Goal: Task Accomplishment & Management: Complete application form

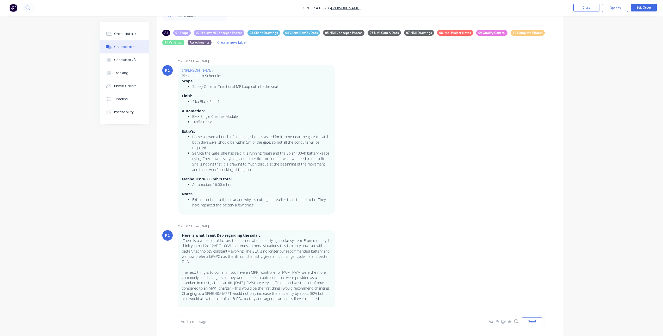
scroll to position [66, 0]
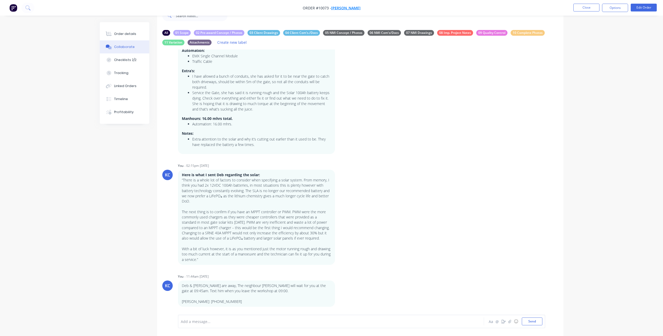
click at [340, 7] on span "Colin Glasgow" at bounding box center [345, 7] width 29 height 5
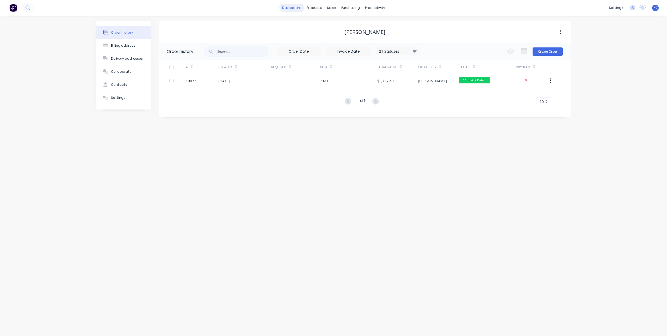
click at [293, 6] on link "dashboard" at bounding box center [292, 8] width 24 height 8
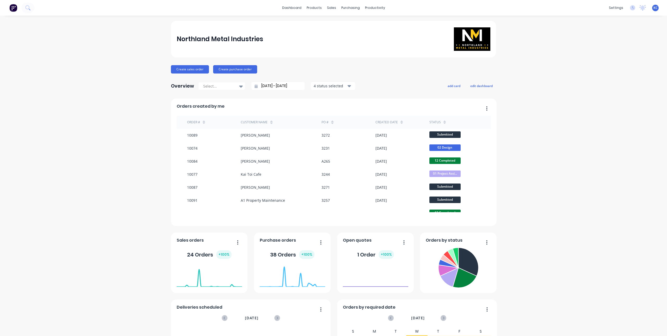
click at [444, 120] on div at bounding box center [445, 122] width 2 height 8
click at [444, 123] on icon at bounding box center [445, 123] width 2 height 2
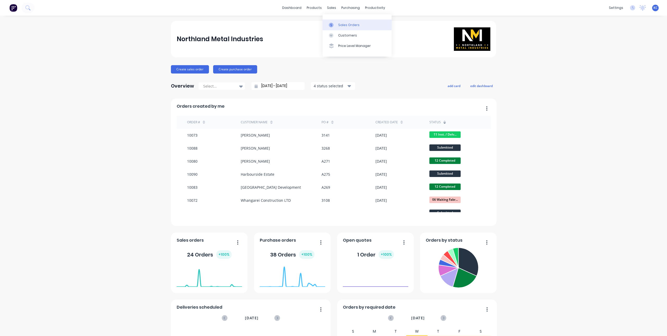
click at [343, 26] on div "Sales Orders" at bounding box center [348, 25] width 21 height 5
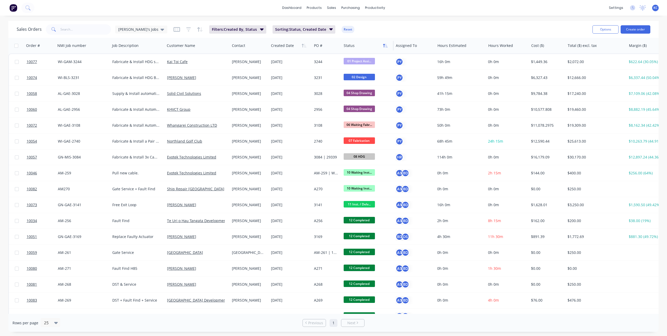
click at [382, 45] on button "button" at bounding box center [386, 46] width 8 height 8
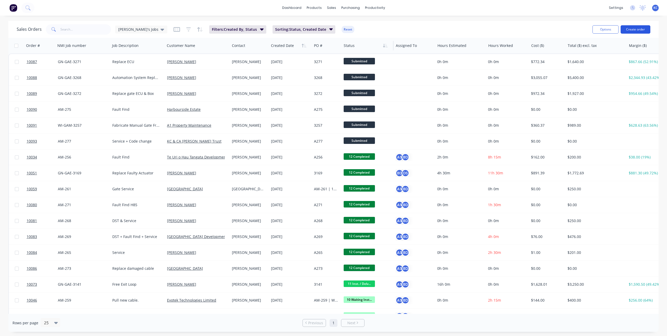
click at [637, 28] on button "Create order" at bounding box center [636, 29] width 30 height 8
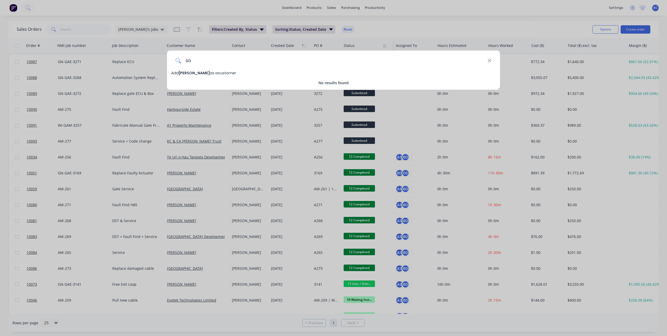
type input "s"
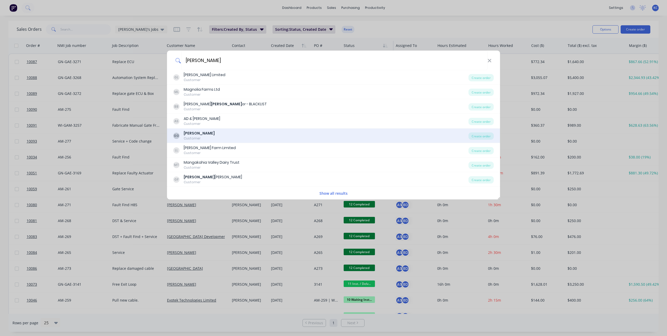
type input "greg"
click at [186, 133] on b "Greg" at bounding box center [199, 133] width 31 height 5
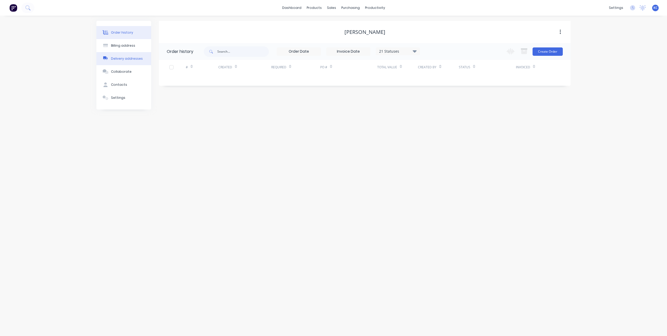
click at [124, 63] on button "Delivery addresses" at bounding box center [123, 58] width 55 height 13
select select "AU"
click at [127, 48] on button "Billing address" at bounding box center [123, 45] width 55 height 13
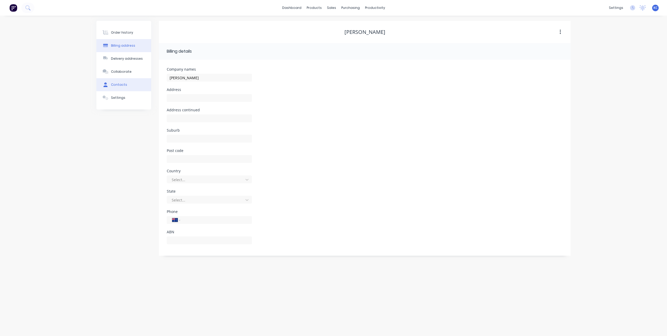
click at [125, 83] on div "Contacts" at bounding box center [119, 84] width 16 height 5
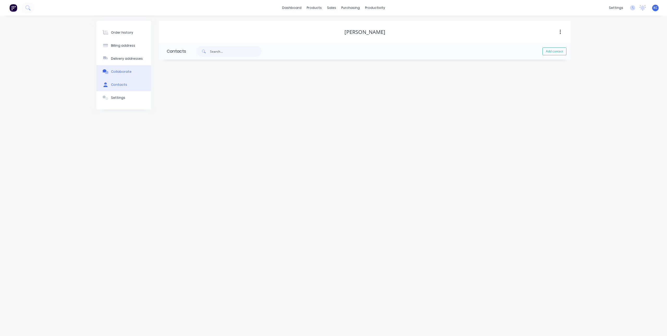
click at [123, 68] on button "Collaborate" at bounding box center [123, 71] width 55 height 13
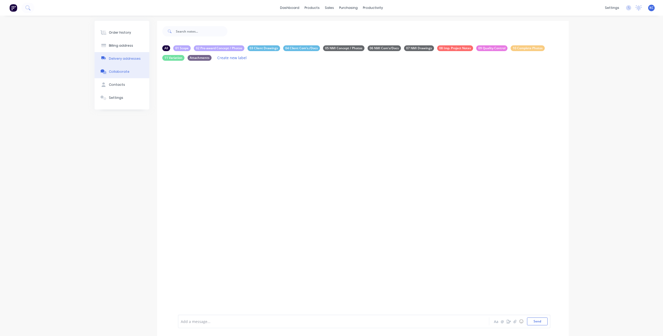
click at [126, 59] on div "Delivery addresses" at bounding box center [125, 58] width 32 height 5
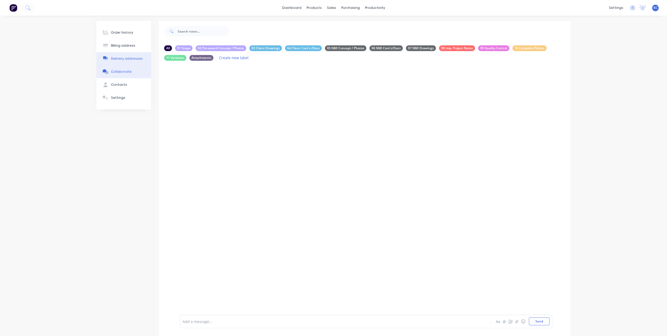
select select "AU"
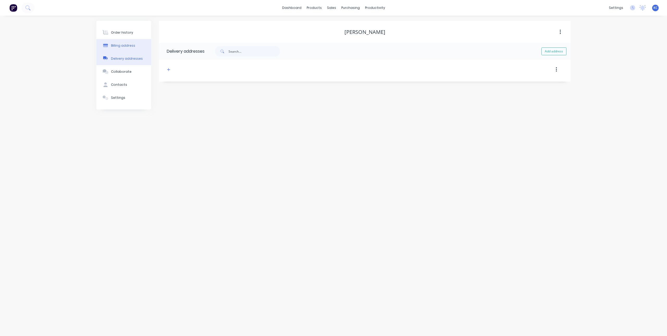
click at [126, 48] on button "Billing address" at bounding box center [123, 45] width 55 height 13
click at [624, 7] on div "settings" at bounding box center [616, 8] width 20 height 8
click at [615, 7] on div "settings" at bounding box center [616, 8] width 20 height 8
click at [594, 45] on link "Integrations" at bounding box center [591, 46] width 69 height 10
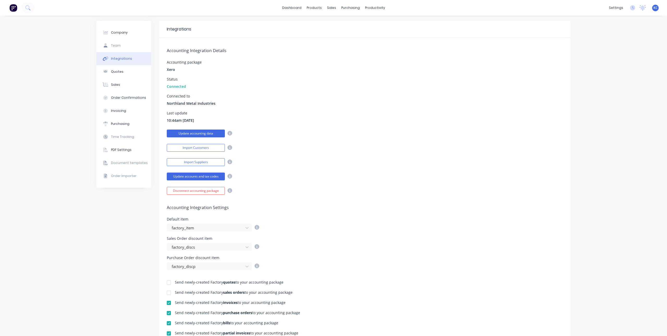
click at [200, 133] on button "Update accounting data" at bounding box center [196, 134] width 58 height 8
click at [188, 145] on button "Import Customers" at bounding box center [196, 148] width 58 height 8
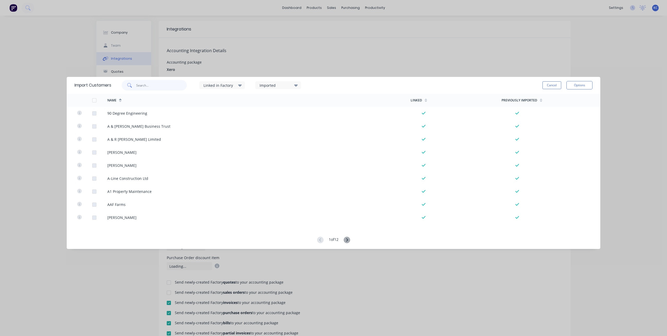
click at [167, 82] on input "text" at bounding box center [161, 85] width 51 height 10
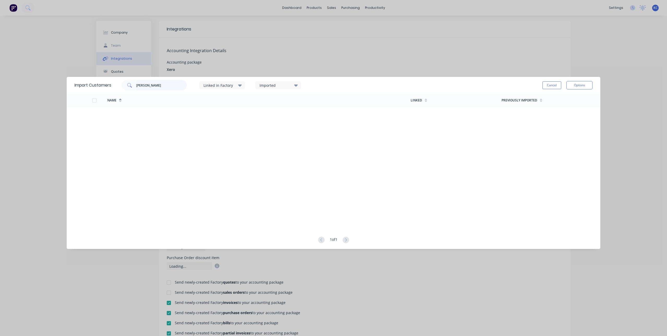
type input "greg"
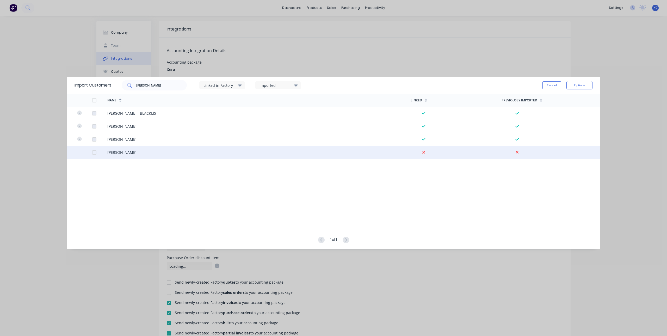
click at [93, 152] on div at bounding box center [94, 152] width 10 height 10
click at [573, 83] on button "Options" at bounding box center [580, 85] width 26 height 8
click at [567, 98] on div "Import selected customers" at bounding box center [568, 99] width 40 height 13
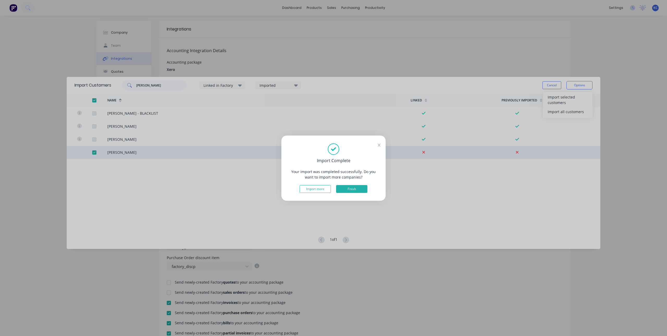
click at [350, 188] on button "Finish" at bounding box center [351, 189] width 31 height 8
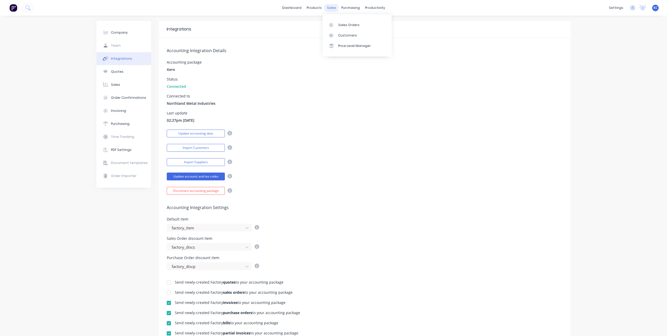
click at [329, 8] on div "sales" at bounding box center [331, 8] width 14 height 8
click at [336, 24] on div at bounding box center [333, 25] width 8 height 5
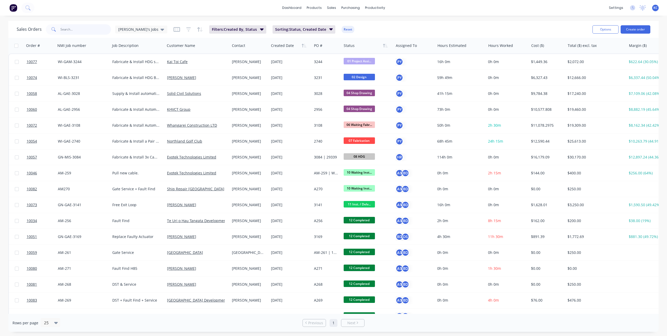
click at [83, 26] on input "text" at bounding box center [85, 29] width 51 height 10
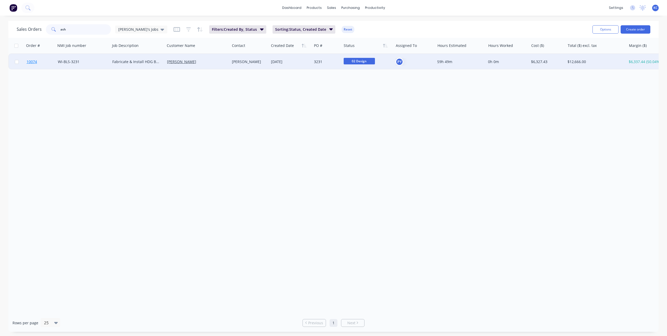
type input "ash"
click at [36, 62] on span "10074" at bounding box center [32, 61] width 10 height 5
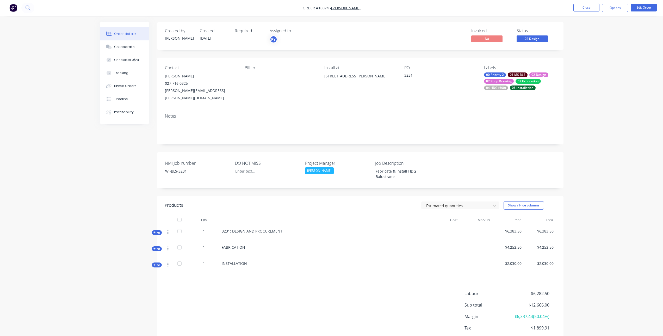
click at [334, 76] on div "225 Cullen Rd Waipu 0582" at bounding box center [359, 75] width 71 height 7
drag, startPoint x: 324, startPoint y: 75, endPoint x: 370, endPoint y: 78, distance: 45.9
click at [370, 78] on div "Contact Ashley Rogers 027 716 0325 ashley.dusty.flick@gmail.com Bill to Install…" at bounding box center [360, 84] width 407 height 52
copy div "225 Cullen Rd Waipu 0582"
click at [575, 121] on div "Order details Collaborate Checklists 0/24 Tracking Linked Orders Timeline Profi…" at bounding box center [331, 183] width 663 height 366
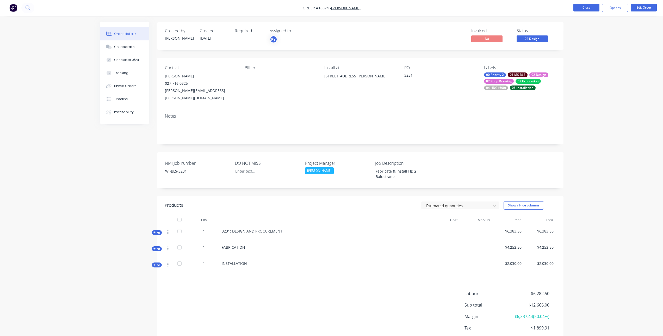
click at [586, 7] on button "Close" at bounding box center [587, 8] width 26 height 8
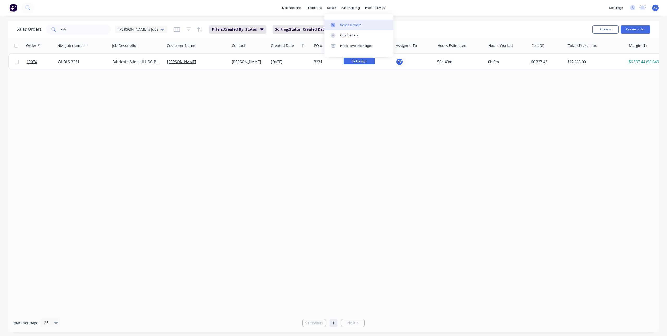
click at [352, 26] on div "Sales Orders" at bounding box center [350, 25] width 21 height 5
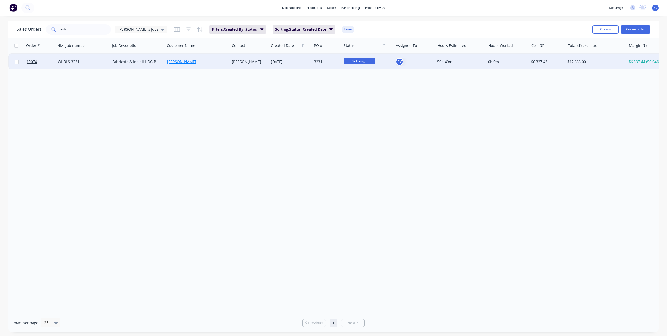
click at [187, 62] on link "[PERSON_NAME]" at bounding box center [181, 61] width 29 height 5
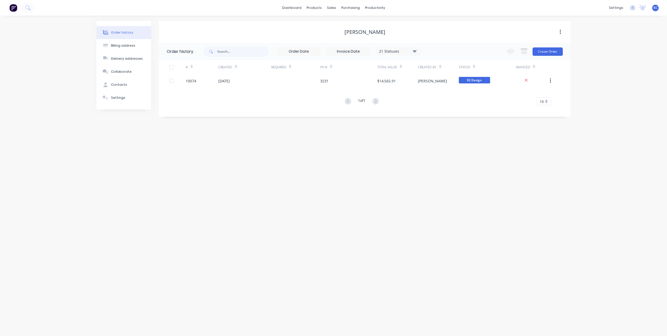
click at [561, 29] on icon "button" at bounding box center [560, 32] width 1 height 6
click at [115, 84] on div "Contacts" at bounding box center [119, 84] width 16 height 5
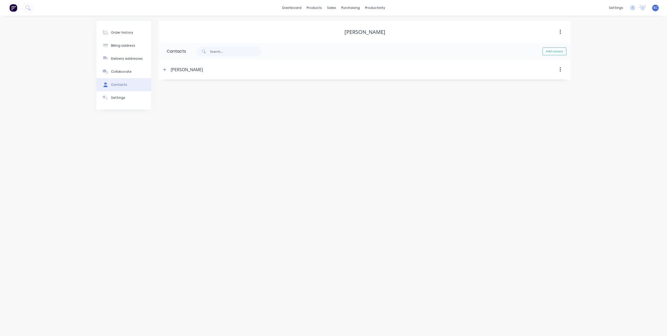
click at [361, 31] on div "[PERSON_NAME]" at bounding box center [365, 32] width 41 height 6
drag, startPoint x: 352, startPoint y: 32, endPoint x: 367, endPoint y: 31, distance: 15.4
click at [367, 32] on div "[PERSON_NAME]" at bounding box center [365, 32] width 41 height 6
click at [367, 31] on div "[PERSON_NAME]" at bounding box center [365, 32] width 41 height 6
click at [370, 30] on div "[PERSON_NAME]" at bounding box center [365, 32] width 41 height 6
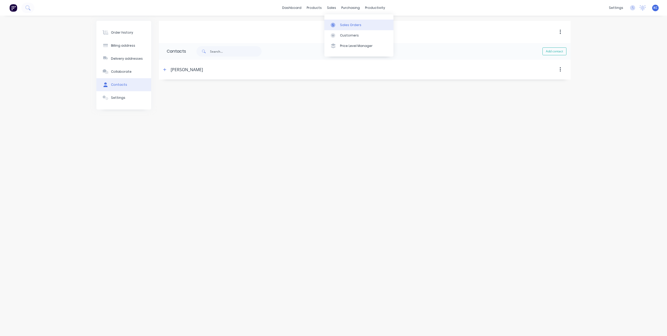
click at [343, 23] on div "Sales Orders" at bounding box center [350, 25] width 21 height 5
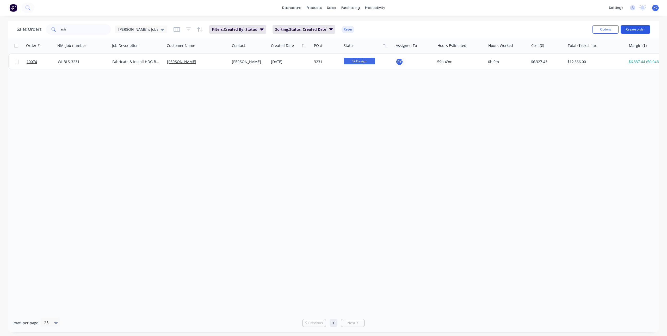
click at [641, 28] on button "Create order" at bounding box center [636, 29] width 30 height 8
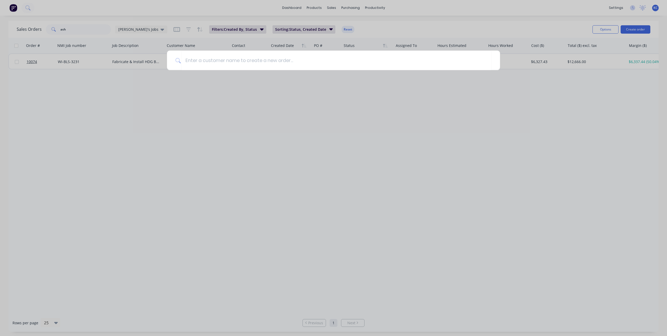
type input "G"
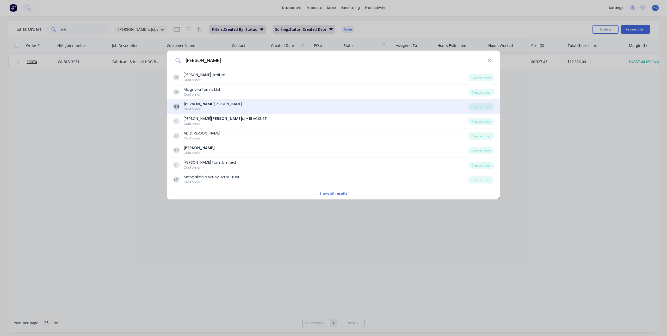
type input "Greg"
click at [231, 104] on div "GH Greg ory Howell Customer" at bounding box center [320, 106] width 295 height 10
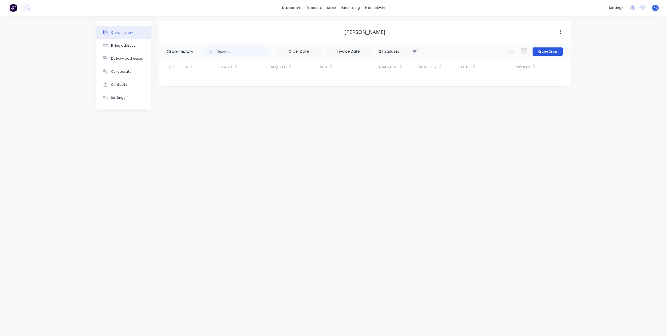
click at [548, 52] on button "Create Order" at bounding box center [548, 51] width 30 height 8
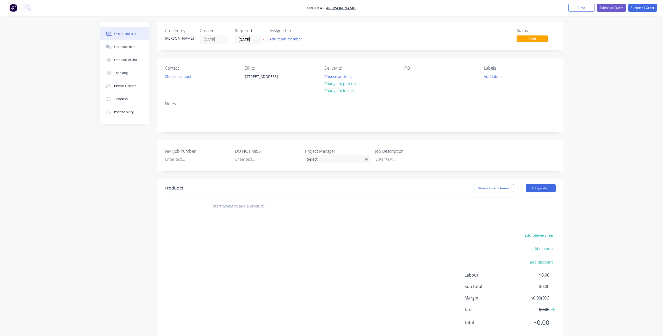
click at [264, 39] on icon "button" at bounding box center [263, 40] width 2 height 2
click at [410, 76] on div at bounding box center [408, 77] width 8 height 8
click at [176, 75] on button "Choose contact" at bounding box center [178, 76] width 32 height 7
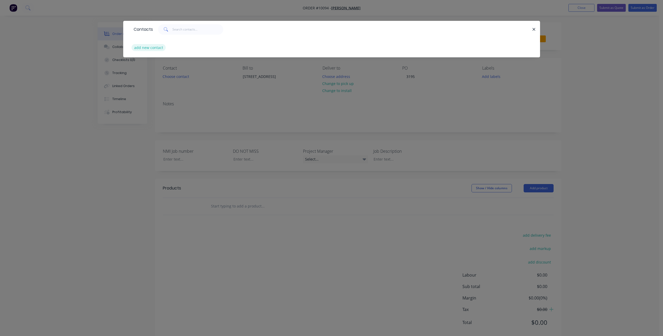
click at [141, 45] on button "add new contact" at bounding box center [149, 47] width 34 height 7
select select "AU"
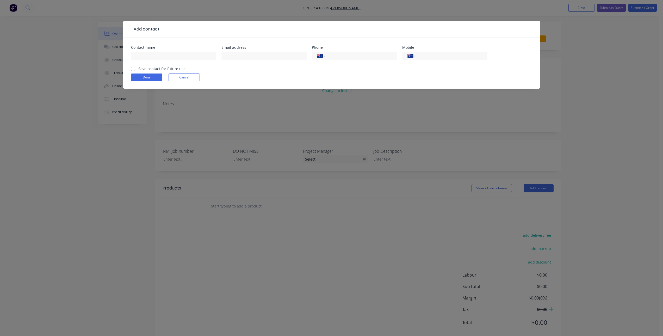
click at [138, 69] on label "Save contact for future use" at bounding box center [161, 68] width 47 height 5
click at [133, 69] on input "Save contact for future use" at bounding box center [133, 68] width 4 height 5
checkbox input "true"
click at [147, 54] on input "text" at bounding box center [173, 56] width 85 height 8
type input "Greg Howell"
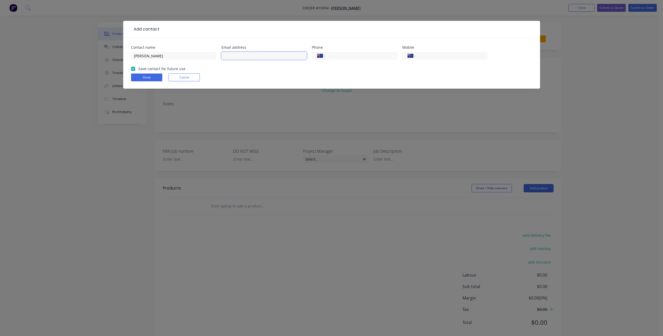
click at [254, 53] on input "text" at bounding box center [264, 56] width 85 height 8
paste input "greg@motutara.nz"
type input "greg@motutara.nz"
click at [323, 56] on select "International Afghanistan Åland Islands Albania Algeria American Samoa Andorra …" at bounding box center [321, 55] width 8 height 7
select select "NZ"
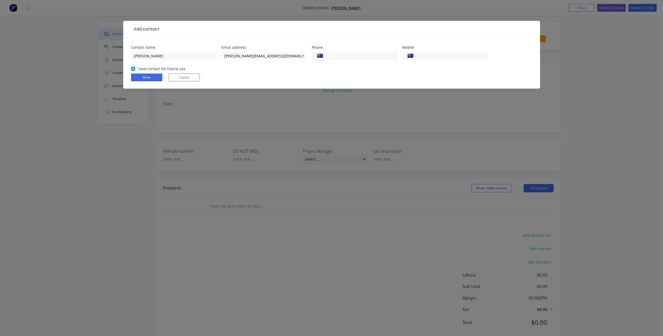
click at [317, 52] on select "International Afghanistan Åland Islands Albania Algeria American Samoa Andorra …" at bounding box center [321, 55] width 8 height 7
type input "2751624"
click at [373, 204] on div "Add contact Contact name Greg Howell Email address greg@motutara.nz Phone Inter…" at bounding box center [331, 168] width 663 height 336
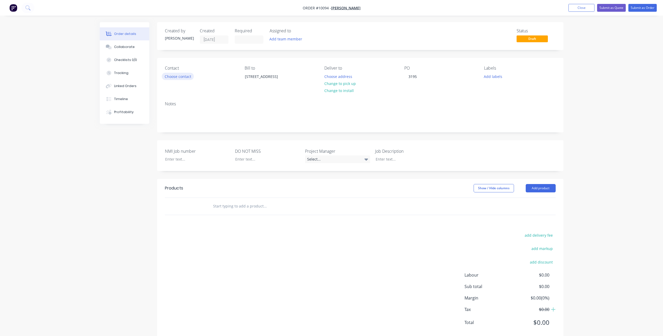
click at [172, 75] on button "Choose contact" at bounding box center [178, 76] width 32 height 7
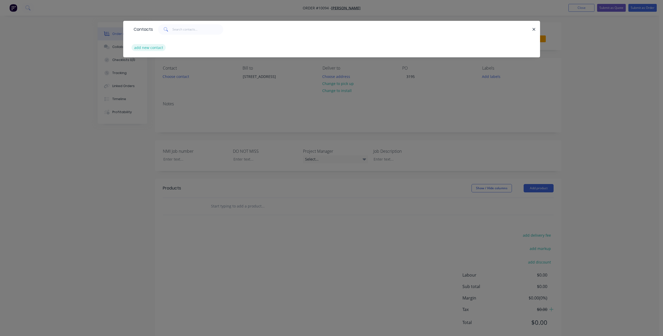
click at [159, 49] on button "add new contact" at bounding box center [149, 47] width 34 height 7
select select "AU"
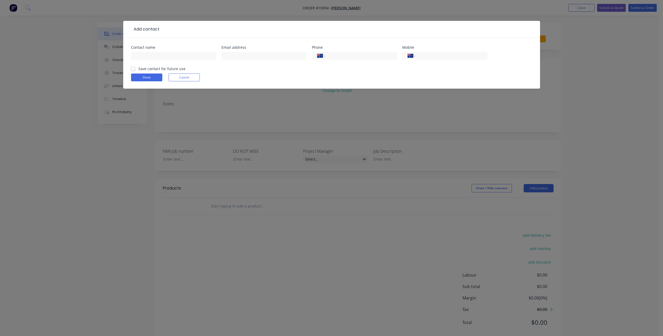
click at [155, 67] on label "Save contact for future use" at bounding box center [161, 68] width 47 height 5
click at [135, 67] on input "Save contact for future use" at bounding box center [133, 68] width 4 height 5
checkbox input "true"
click at [160, 56] on input "text" at bounding box center [173, 56] width 85 height 8
type input "Greg Howell"
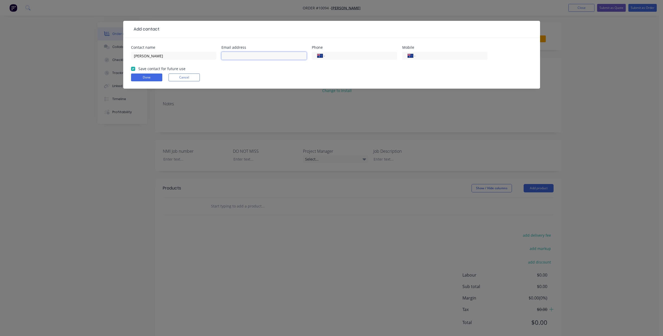
click at [248, 59] on input "text" at bounding box center [264, 56] width 85 height 8
paste input "greg@motutara.nz"
type input "greg@motutara.nz"
click at [415, 54] on select "International Afghanistan Åland Islands Albania Algeria American Samoa Andorra …" at bounding box center [412, 55] width 8 height 7
select select "NZ"
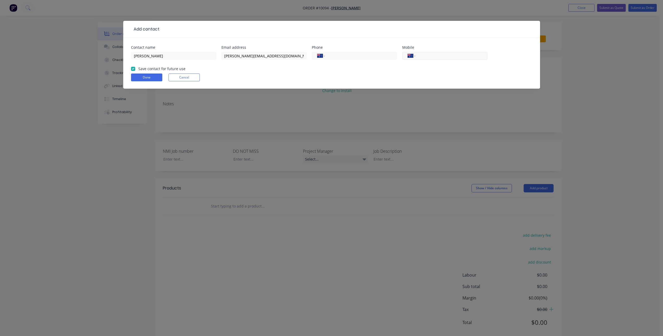
click at [408, 52] on select "International Afghanistan Åland Islands Albania Algeria American Samoa Andorra …" at bounding box center [412, 55] width 8 height 7
type input "275605605"
click at [150, 78] on button "Done" at bounding box center [146, 77] width 31 height 8
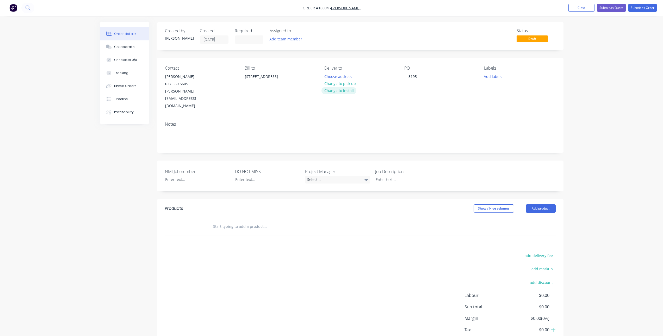
click at [337, 91] on button "Change to install" at bounding box center [339, 90] width 35 height 7
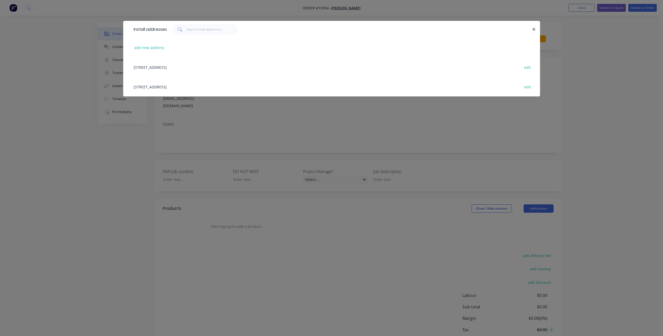
click at [172, 87] on div "9 Christie Close, Pataua North 0175 edit" at bounding box center [331, 87] width 401 height 20
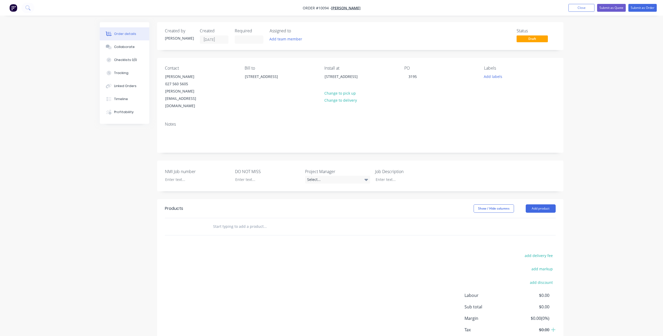
click at [243, 221] on input "text" at bounding box center [265, 226] width 104 height 10
click at [624, 104] on div "Order details Collaborate Checklists 0/0 Tracking Linked Orders Timeline Profit…" at bounding box center [331, 184] width 663 height 368
click at [185, 84] on div "027 560 5605" at bounding box center [186, 83] width 43 height 7
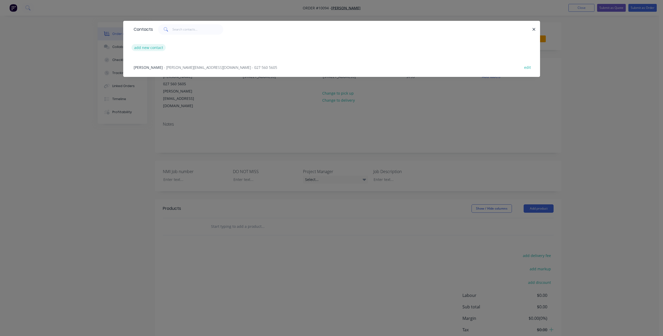
click at [156, 46] on button "add new contact" at bounding box center [149, 47] width 34 height 7
select select "AU"
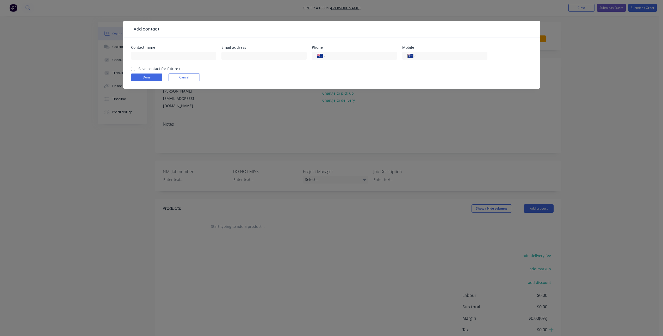
click at [140, 68] on label "Save contact for future use" at bounding box center [161, 68] width 47 height 5
click at [135, 68] on input "Save contact for future use" at bounding box center [133, 68] width 4 height 5
checkbox input "true"
drag, startPoint x: 150, startPoint y: 57, endPoint x: 157, endPoint y: 46, distance: 13.6
click at [150, 57] on input "text" at bounding box center [173, 56] width 85 height 8
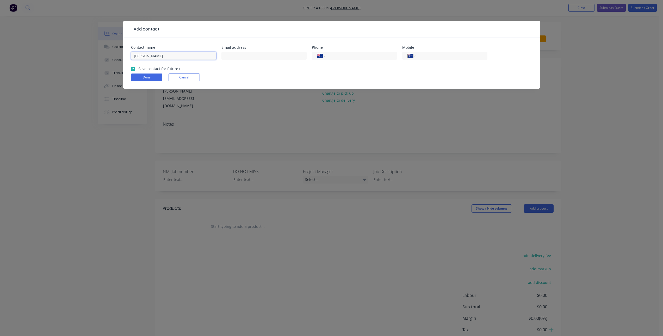
click at [176, 53] on input "Sam" at bounding box center [173, 56] width 85 height 8
type input "Sam Hayes"
click at [236, 58] on input "text" at bounding box center [264, 56] width 85 height 8
paste input "sam@hayesbuilders.co.nz"
type input "sam@hayesbuilders.co.nz"
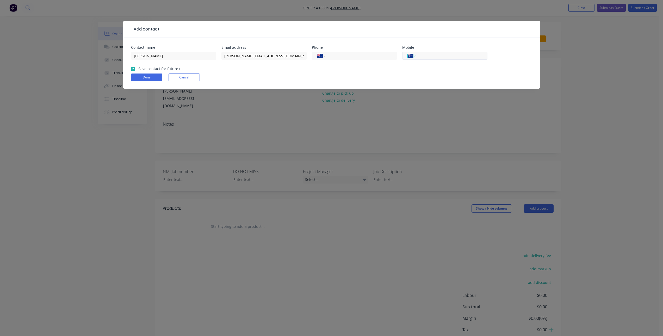
click at [412, 55] on select "International Afghanistan Åland Islands Albania Algeria American Samoa Andorra …" at bounding box center [412, 55] width 8 height 7
select select "NZ"
click at [408, 52] on select "International Afghanistan Åland Islands Albania Algeria American Samoa Andorra …" at bounding box center [412, 55] width 8 height 7
click at [458, 56] on input "tel" at bounding box center [450, 56] width 63 height 6
type input "21991318"
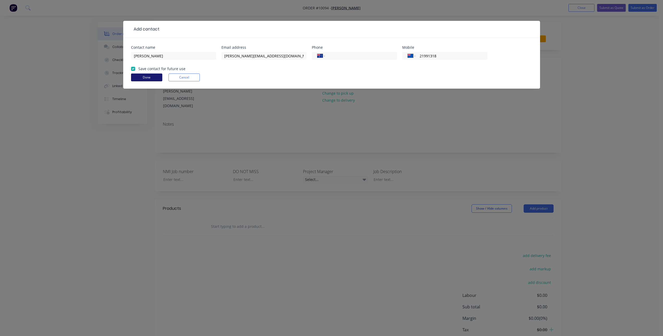
click at [142, 77] on button "Done" at bounding box center [146, 77] width 31 height 8
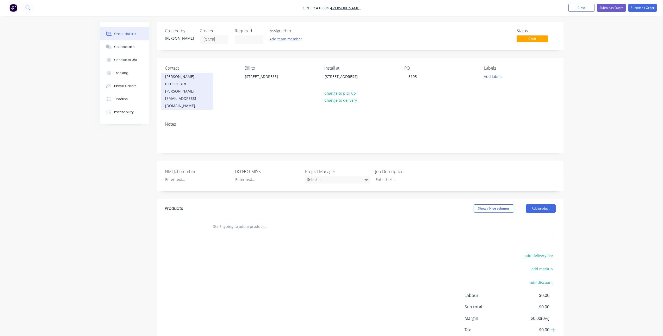
click at [203, 86] on div "021 991 318" at bounding box center [186, 83] width 43 height 7
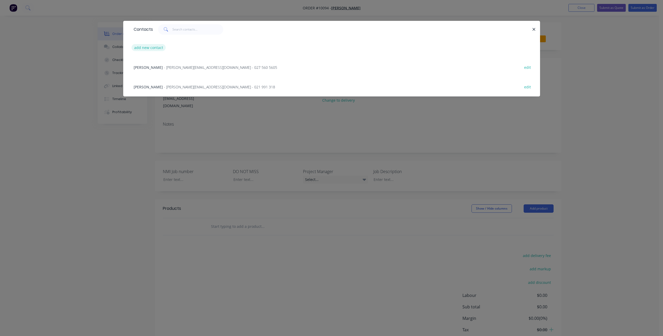
click at [156, 46] on button "add new contact" at bounding box center [149, 47] width 34 height 7
select select "AU"
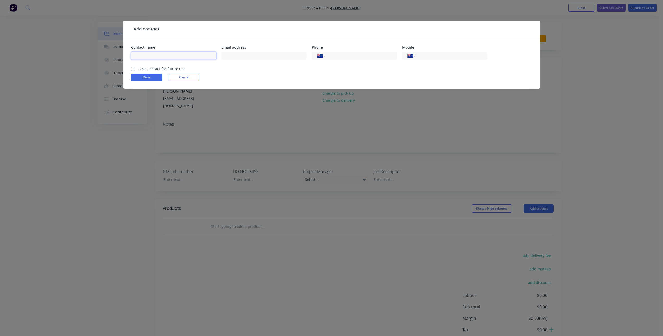
click at [152, 55] on input "text" at bounding box center [173, 56] width 85 height 8
type input "David McIsaac"
click at [250, 56] on input "text" at bounding box center [264, 56] width 85 height 8
paste input "david@hayesbuilders.co.nz"
type input "david@hayesbuilders.co.nz"
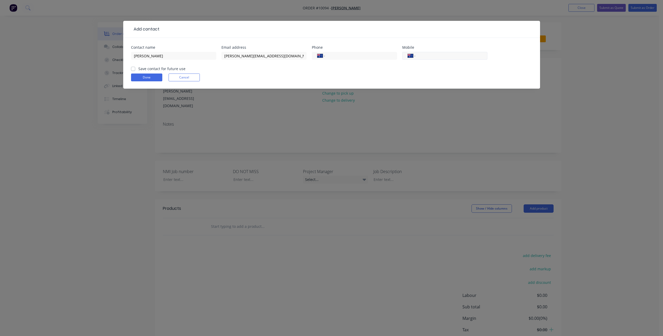
click at [417, 57] on div "International Afghanistan Åland Islands Albania Algeria American Samoa Andorra …" at bounding box center [444, 56] width 85 height 8
click at [413, 57] on select "International Afghanistan Åland Islands Albania Algeria American Samoa Andorra …" at bounding box center [412, 55] width 8 height 7
select select "NZ"
click at [408, 52] on select "International Afghanistan Åland Islands Albania Algeria American Samoa Andorra …" at bounding box center [412, 55] width 8 height 7
click at [479, 55] on input "tel" at bounding box center [450, 56] width 63 height 6
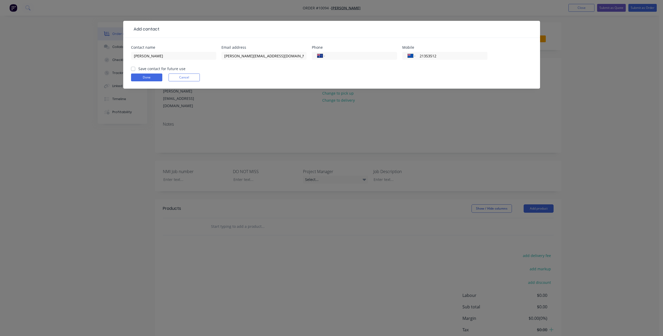
type input "21353512"
click at [151, 67] on label "Save contact for future use" at bounding box center [161, 68] width 47 height 5
click at [135, 67] on input "Save contact for future use" at bounding box center [133, 68] width 4 height 5
checkbox input "true"
click at [148, 76] on button "Done" at bounding box center [146, 77] width 31 height 8
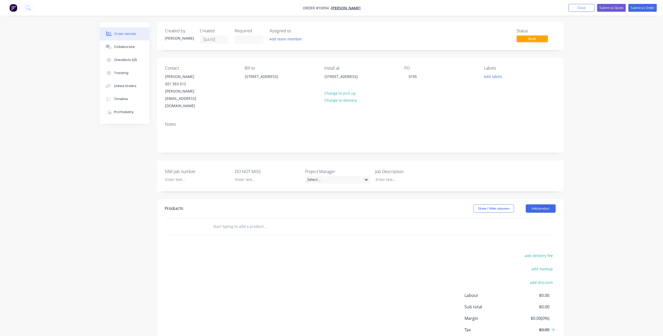
click at [181, 72] on div "Contact David McIsaac 021 353 512 david@hayesbuilders.co.nz" at bounding box center [200, 88] width 71 height 44
click at [190, 90] on div "david@hayesbuilders.co.nz" at bounding box center [186, 99] width 43 height 22
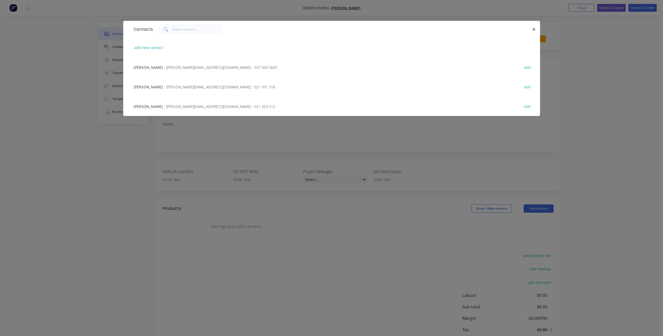
click at [224, 87] on div "Sam Hayes - sam@hayesbuilders.co.nz - 021 991 318 edit" at bounding box center [331, 87] width 401 height 20
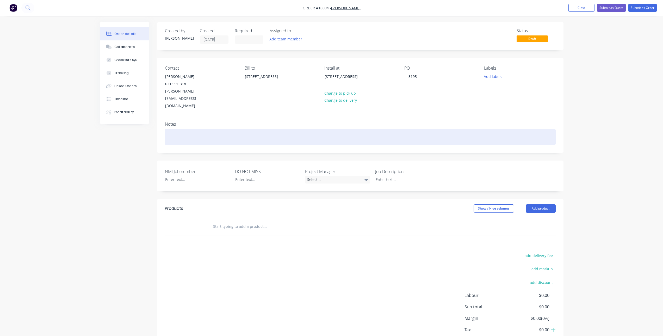
click at [209, 129] on div at bounding box center [360, 137] width 391 height 16
click at [226, 129] on div "Sam/David=builders from Hayes Greg= Hayes' client" at bounding box center [360, 137] width 391 height 16
click at [230, 129] on div "Sam/David=builders from Hayes Greg= Hayes' client" at bounding box center [360, 137] width 391 height 16
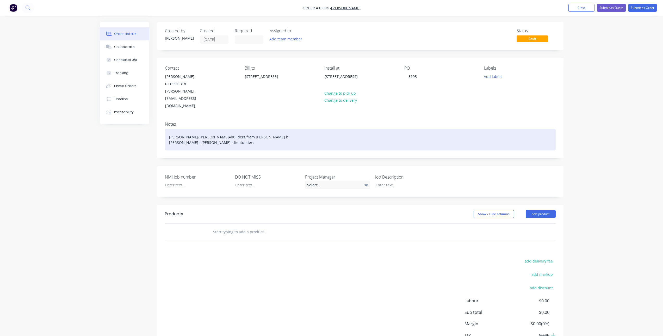
drag, startPoint x: 230, startPoint y: 122, endPoint x: 238, endPoint y: 123, distance: 7.6
click at [232, 129] on div "Sam/David=builders from Hayes b Greg= Hayes' clientuilders" at bounding box center [360, 139] width 391 height 21
click at [262, 129] on div "Sam/David=builders from Hayes b Greg= Hayes' clientuilders" at bounding box center [360, 139] width 391 height 21
click at [251, 129] on div "Sam/David=builders from Hayes b Greg= Hayes' clientuilders" at bounding box center [360, 139] width 391 height 21
drag, startPoint x: 230, startPoint y: 127, endPoint x: 202, endPoint y: 130, distance: 27.8
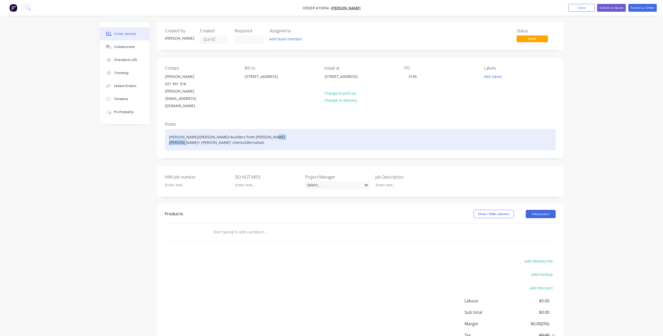
click at [202, 130] on div "Sam/David=builders from Hayes bd Greg= Hayes' clientuilderssdsds" at bounding box center [360, 139] width 391 height 21
drag, startPoint x: 202, startPoint y: 128, endPoint x: 168, endPoint y: 127, distance: 34.2
click at [168, 129] on div "Sam/David=builders from Hayes bd Greg= Hayes' client" at bounding box center [360, 139] width 391 height 21
click at [180, 129] on div "Sam/David=builders from Hayes builders Greg= Hayes' client" at bounding box center [360, 139] width 391 height 21
click at [179, 129] on div "Sam/David=builders from Hayes builders Greg= Hayes' client" at bounding box center [360, 139] width 391 height 21
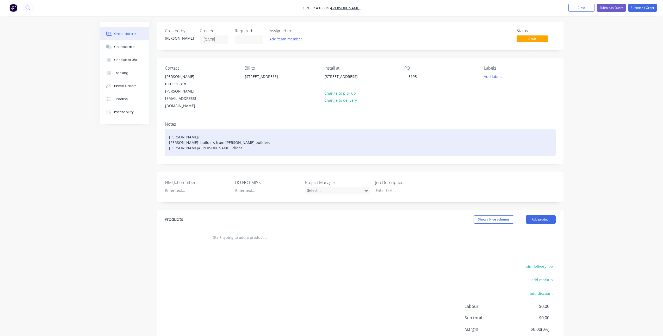
click at [182, 129] on div "Sam/ David=builders from Hayes builders Greg= Hayes' client" at bounding box center [360, 142] width 391 height 27
click at [170, 130] on div "Sam/ David=builders from Hayes builders Greg= Hayes' client" at bounding box center [360, 142] width 391 height 27
drag, startPoint x: 232, startPoint y: 133, endPoint x: 155, endPoint y: 121, distance: 78.5
click at [155, 121] on div "Order details Collaborate Checklists 0/0 Tracking Linked Orders Timeline Profit…" at bounding box center [332, 200] width 474 height 357
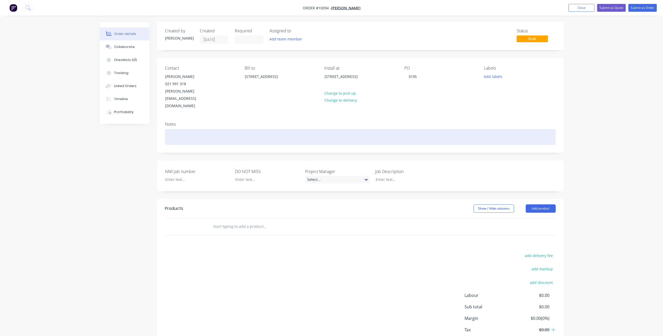
click at [173, 129] on div at bounding box center [360, 137] width 391 height 16
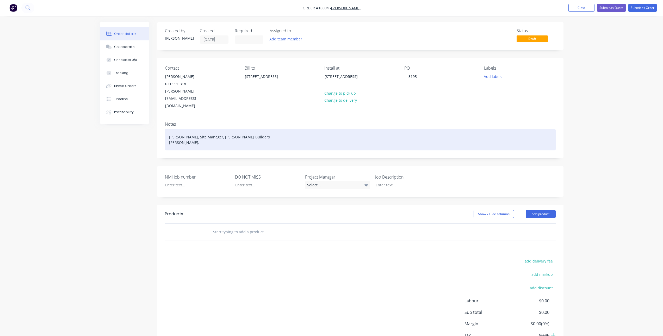
click at [188, 133] on div "David, Site Manager, Hayes Builders Sam," at bounding box center [360, 139] width 391 height 21
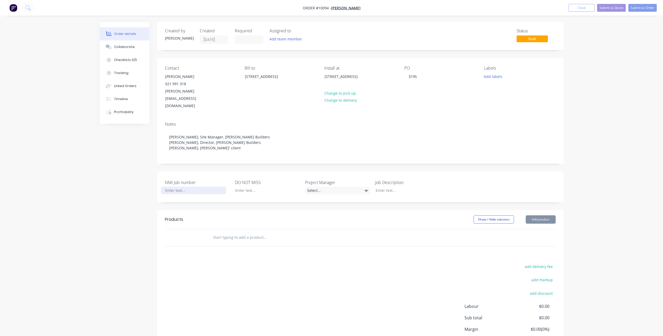
click at [190, 187] on div at bounding box center [193, 191] width 65 height 8
click at [400, 187] on div at bounding box center [404, 191] width 65 height 8
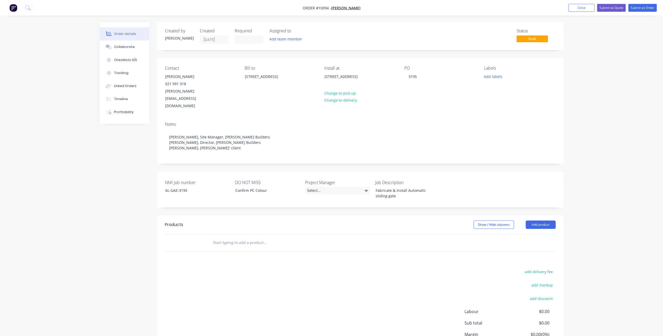
click at [239, 237] on input "text" at bounding box center [265, 242] width 104 height 10
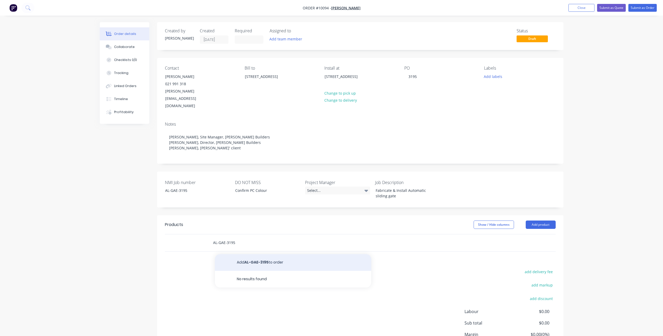
type input "AL-GAE-3195"
click at [255, 254] on button "Add AL-GAE-3195 to order" at bounding box center [293, 262] width 156 height 17
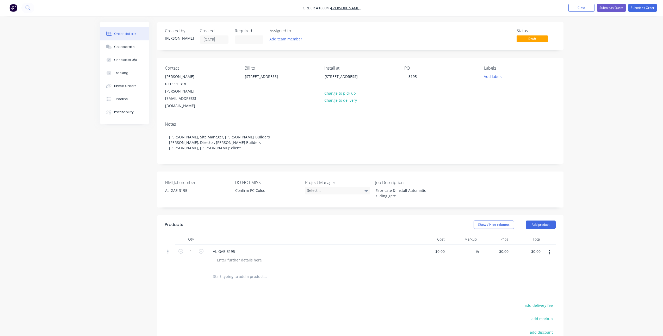
click at [137, 196] on div "Created by Karl Created 13/10/25 Required Assigned to Add team member Status Dr…" at bounding box center [332, 220] width 464 height 396
click at [440, 248] on div "$0.00" at bounding box center [440, 252] width 14 height 8
type input "$11,289.09"
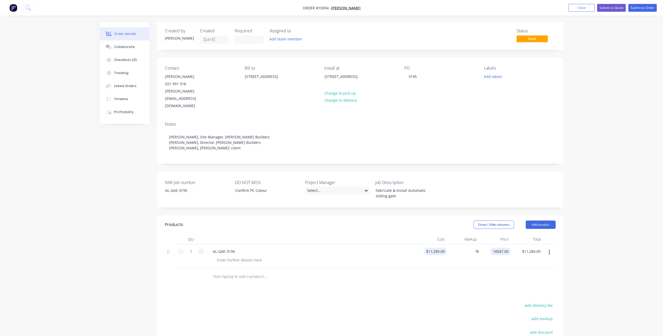
type input "18587.00"
type input "64.65"
type input "$18,587.00"
click at [593, 232] on div "Order details Collaborate Checklists 0/0 Tracking Linked Orders Timeline Profit…" at bounding box center [331, 209] width 663 height 418
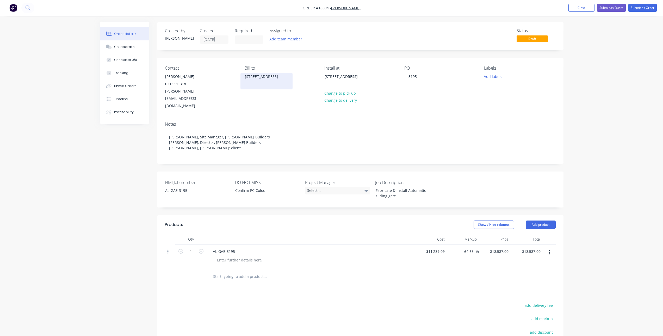
click at [261, 80] on div "312 Muriwai Valley Road, RD1 Waimauku 0881" at bounding box center [266, 76] width 43 height 7
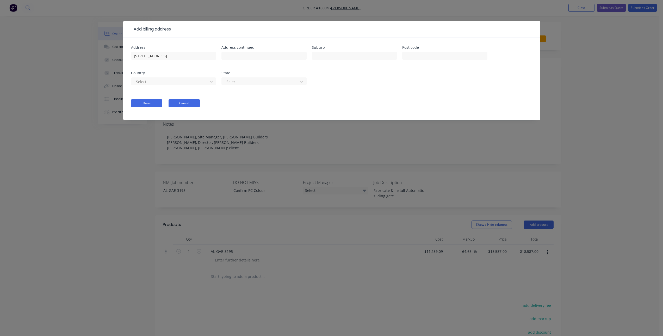
click at [183, 103] on button "Cancel" at bounding box center [184, 103] width 31 height 8
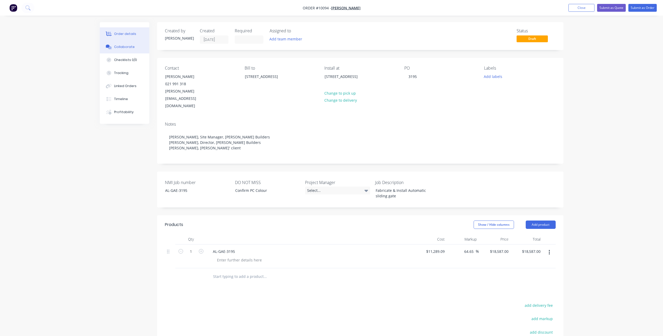
click at [109, 46] on icon at bounding box center [108, 46] width 4 height 3
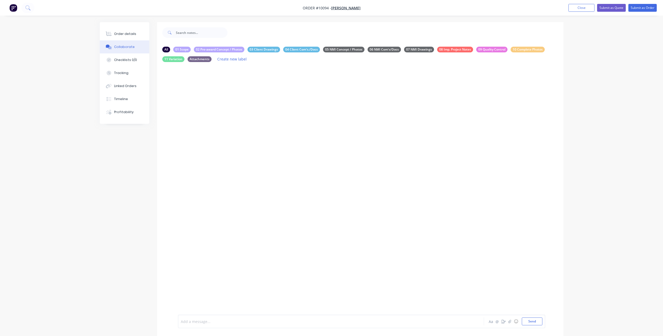
click at [251, 323] on div at bounding box center [316, 321] width 271 height 5
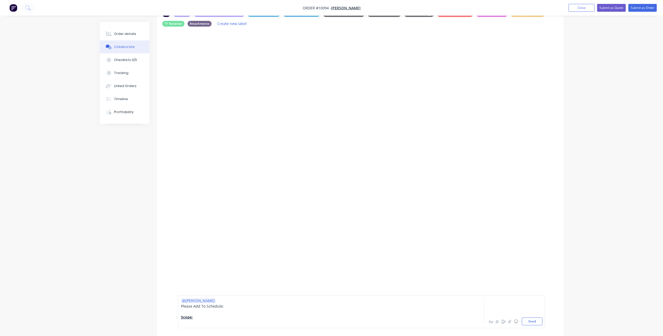
scroll to position [36, 0]
click at [185, 323] on div at bounding box center [316, 322] width 271 height 5
